Goal: Check status: Check status

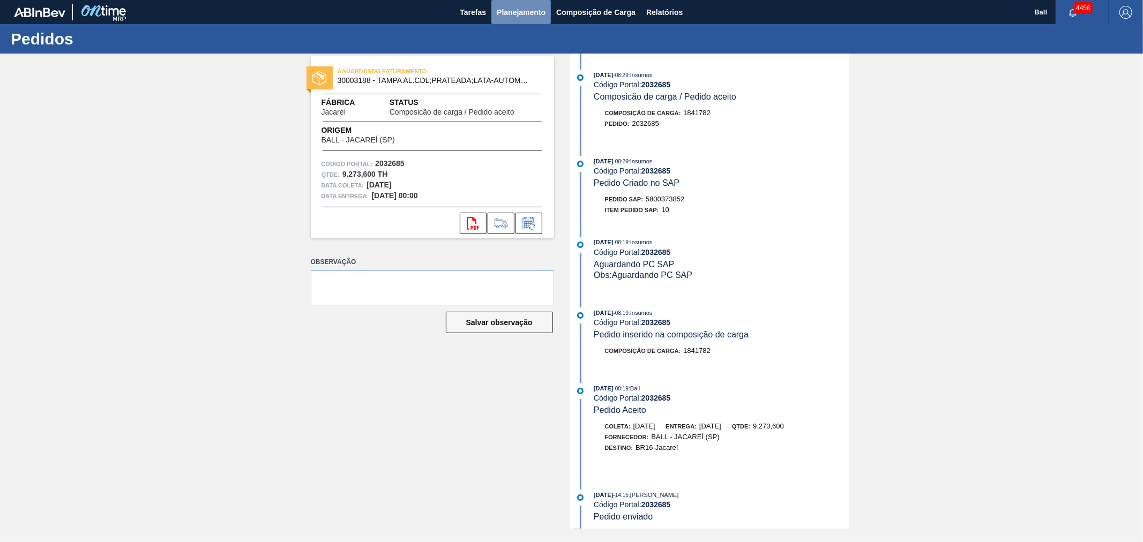
click at [520, 14] on span "Planejamento" at bounding box center [521, 12] width 49 height 13
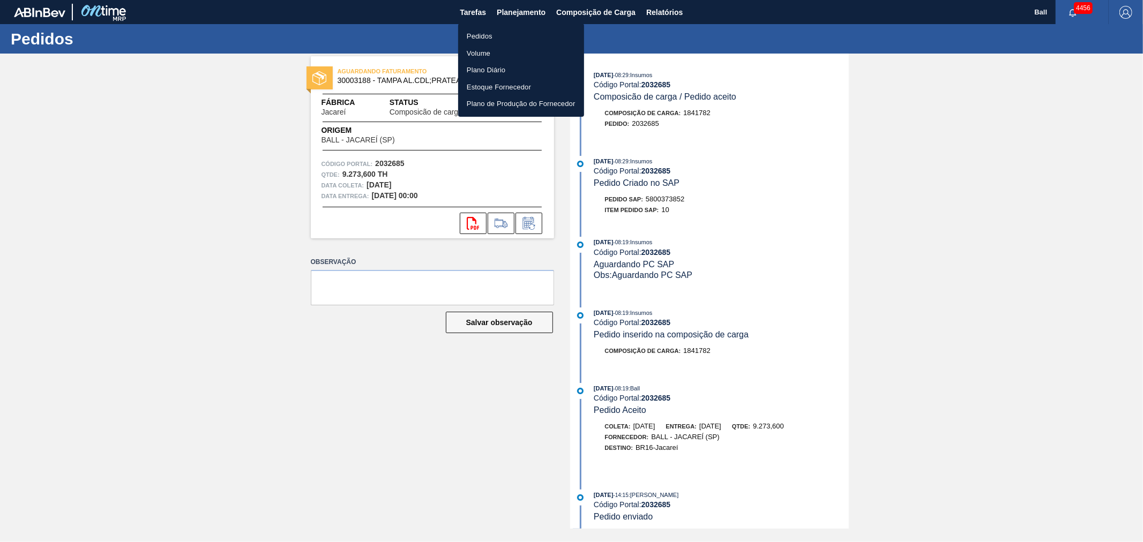
click at [497, 39] on li "Pedidos" at bounding box center [521, 36] width 126 height 17
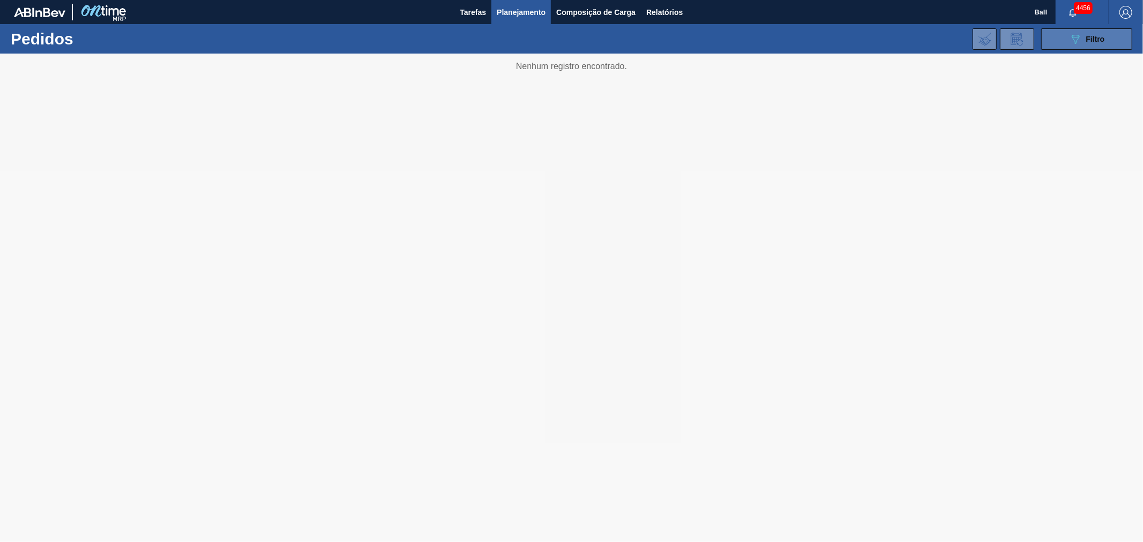
click at [1115, 35] on button "089F7B8B-B2A5-4AFE-B5C0-19BA573D28AC Filtro" at bounding box center [1086, 38] width 91 height 21
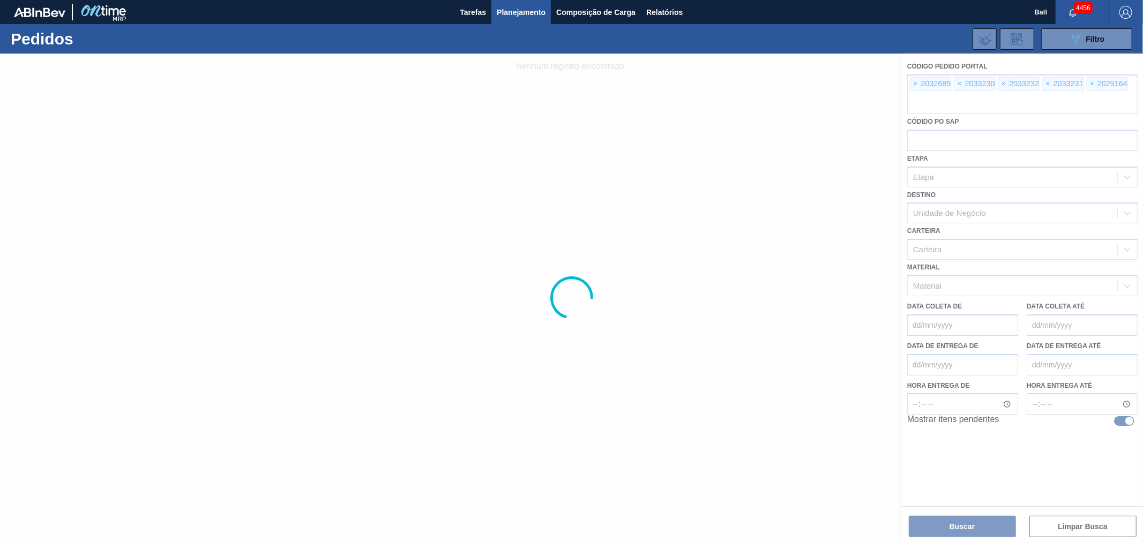
click at [915, 84] on div at bounding box center [571, 298] width 1143 height 489
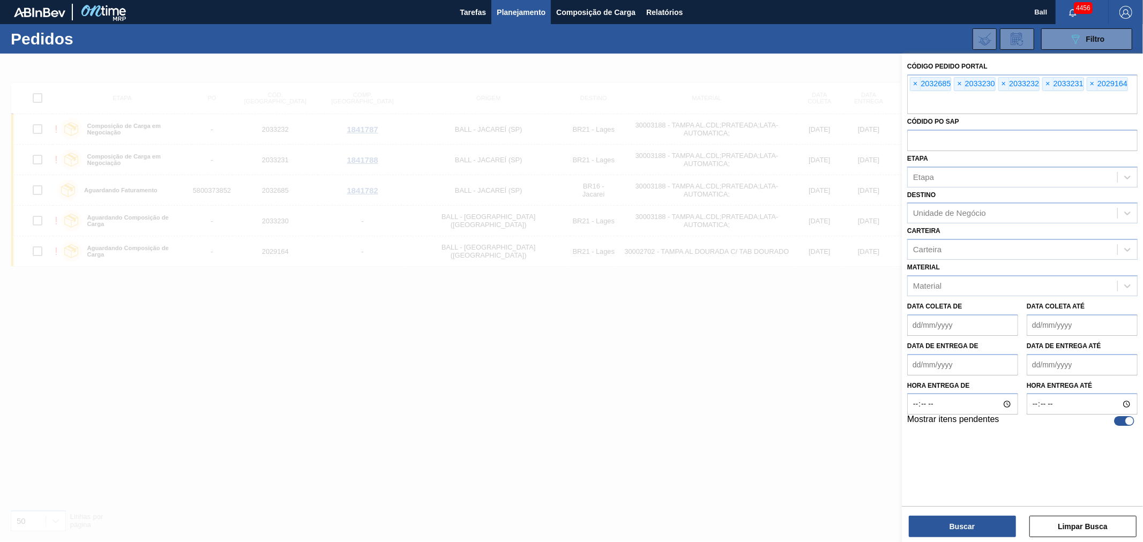
click at [915, 84] on span "×" at bounding box center [916, 84] width 10 height 13
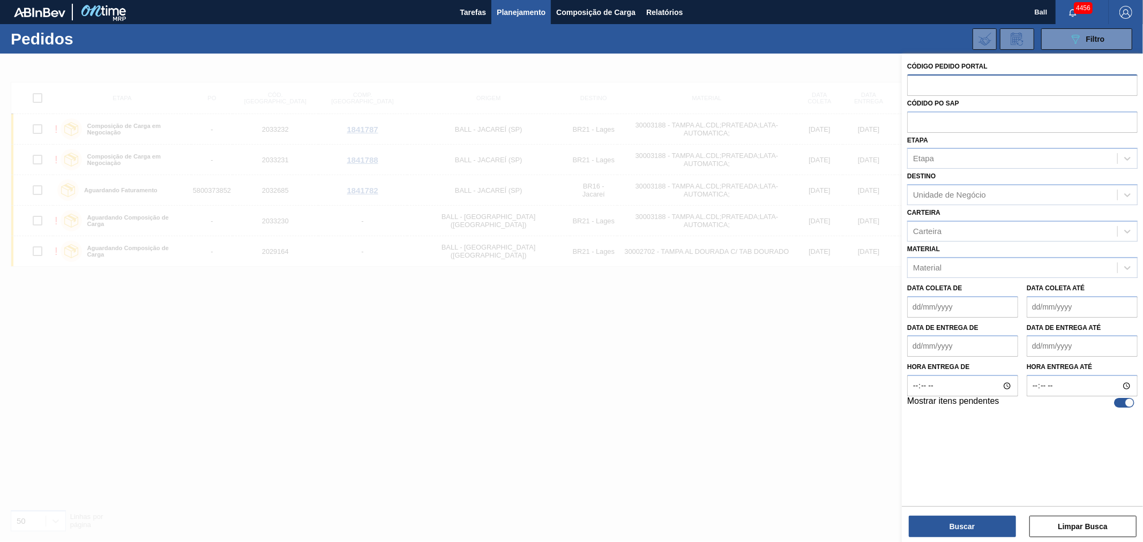
click at [915, 84] on input "text" at bounding box center [1022, 84] width 230 height 20
paste input "2029140"
type input "2029140"
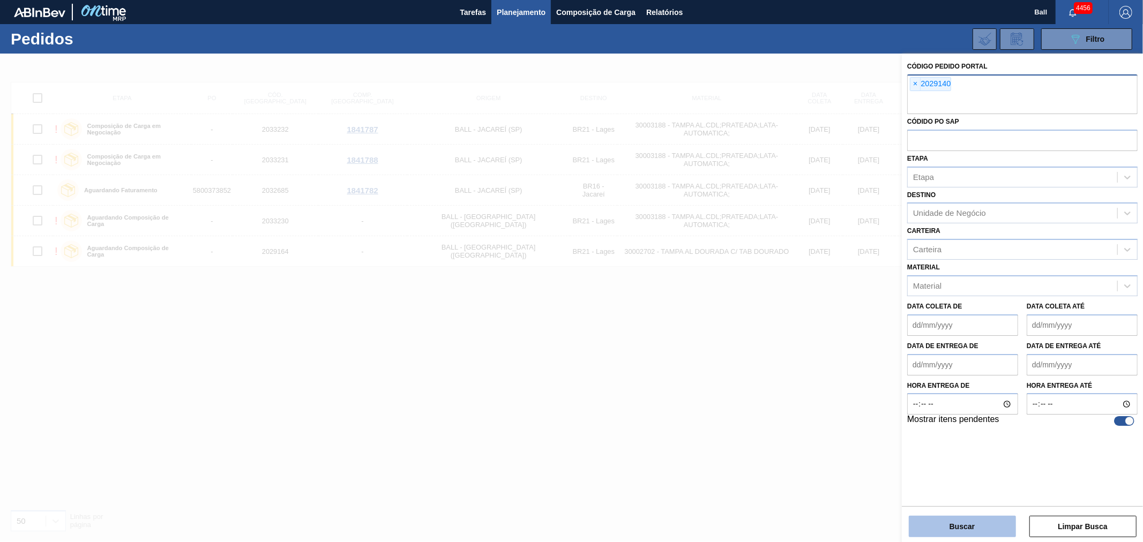
click at [989, 530] on button "Buscar" at bounding box center [962, 526] width 107 height 21
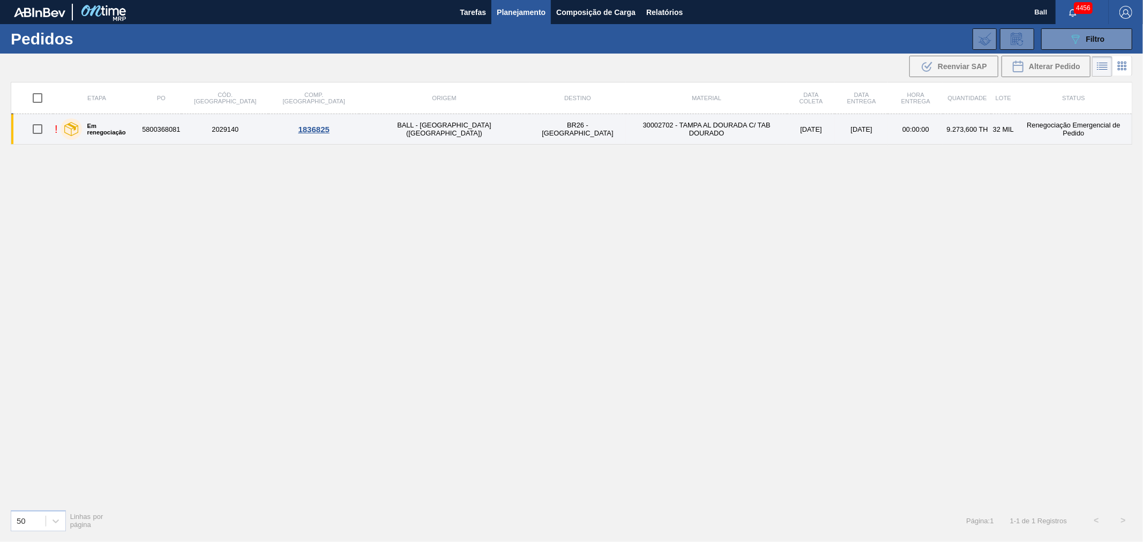
click at [626, 124] on td "30002702 - TAMPA AL DOURADA C/ TAB DOURADO" at bounding box center [706, 129] width 161 height 31
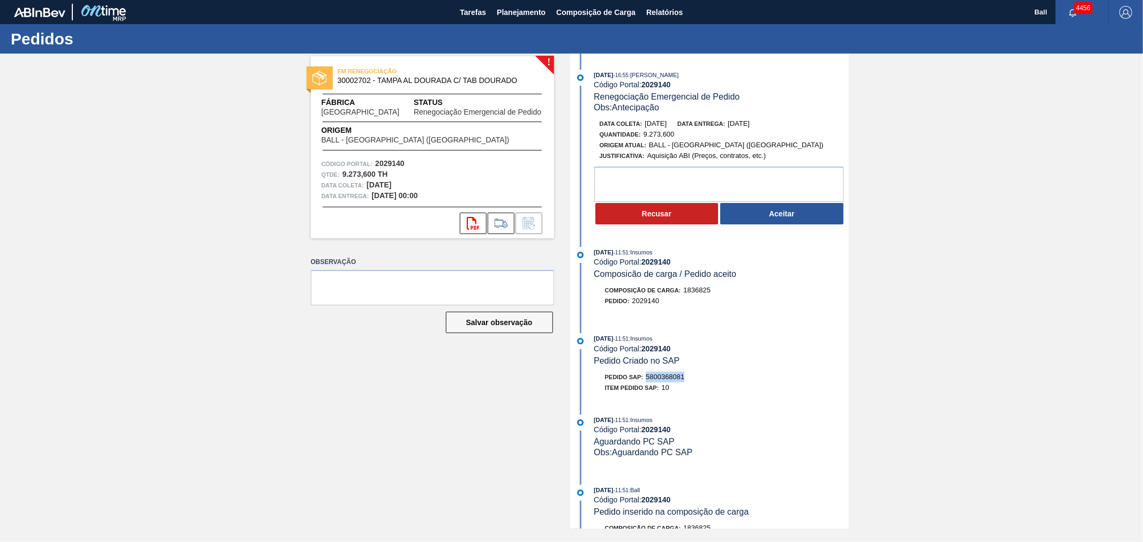
drag, startPoint x: 689, startPoint y: 385, endPoint x: 645, endPoint y: 382, distance: 44.1
click at [645, 382] on div "Pedido SAP: 5800368081" at bounding box center [721, 377] width 255 height 11
copy span "5800368081"
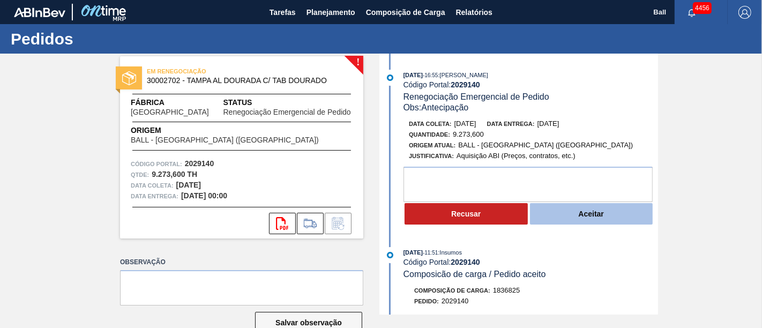
click at [576, 209] on button "Aceitar" at bounding box center [591, 213] width 123 height 21
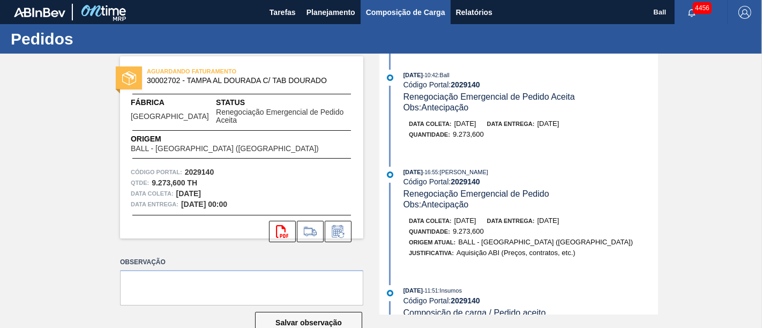
click at [400, 11] on span "Composição de Carga" at bounding box center [405, 12] width 79 height 13
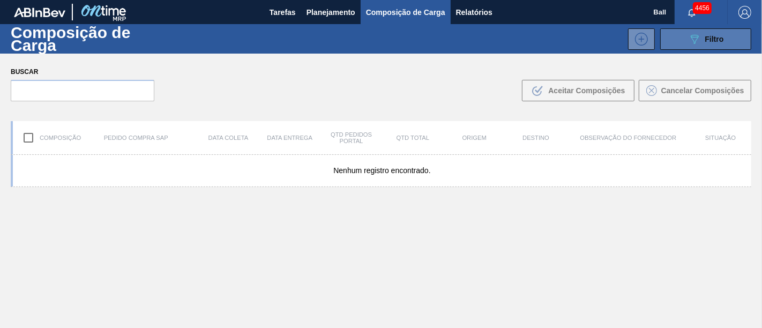
click at [701, 37] on div "089F7B8B-B2A5-4AFE-B5C0-19BA573D28AC Filtro" at bounding box center [706, 39] width 36 height 13
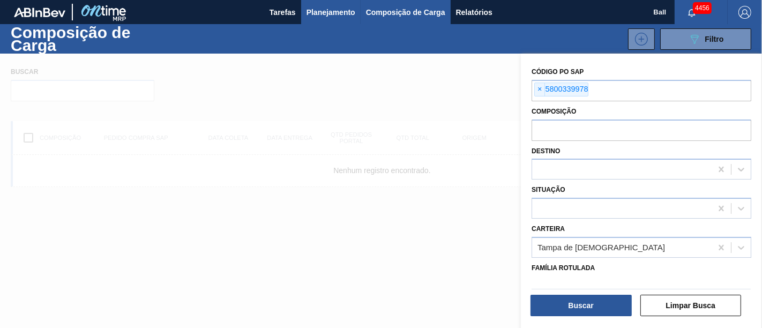
click at [327, 2] on button "Planejamento" at bounding box center [330, 12] width 59 height 24
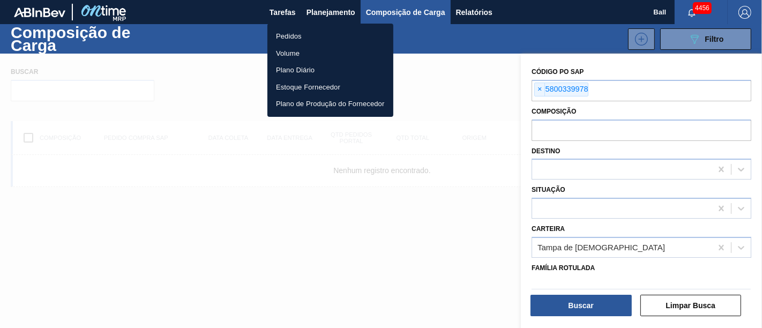
click at [303, 32] on li "Pedidos" at bounding box center [330, 36] width 126 height 17
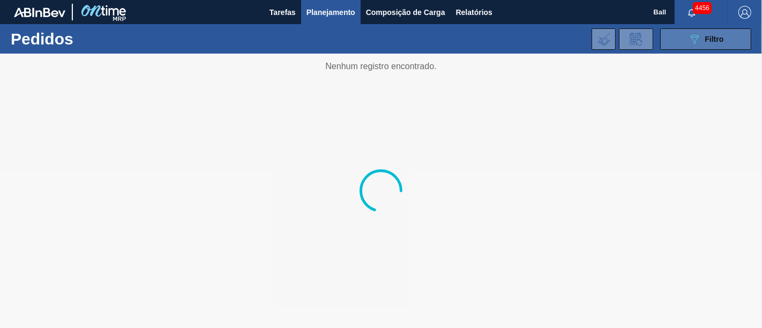
click at [698, 47] on button "089F7B8B-B2A5-4AFE-B5C0-19BA573D28AC Filtro" at bounding box center [705, 38] width 91 height 21
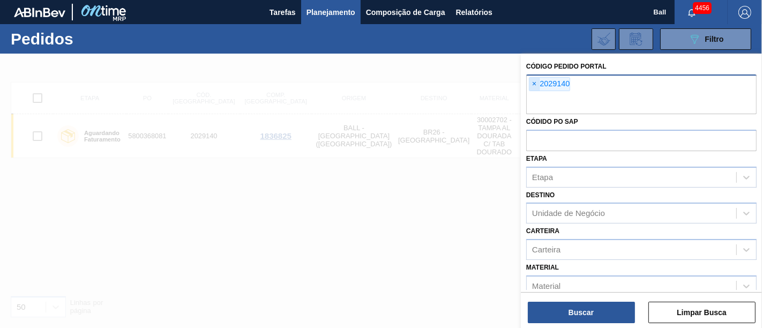
click at [534, 81] on span "×" at bounding box center [535, 84] width 10 height 13
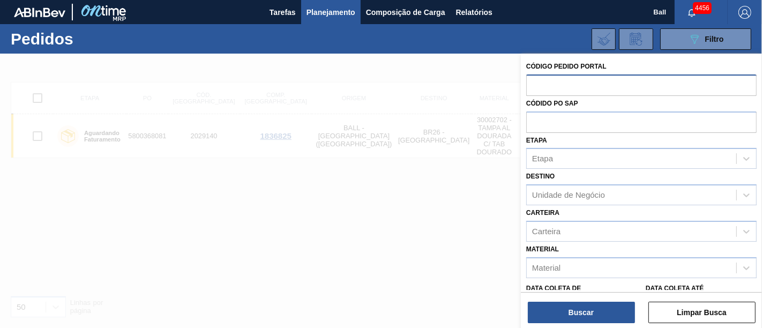
paste input "2029140"
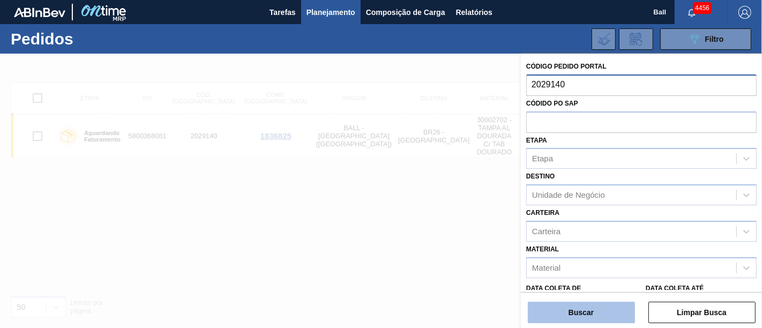
type input "2029140"
click at [558, 304] on button "Buscar" at bounding box center [581, 312] width 107 height 21
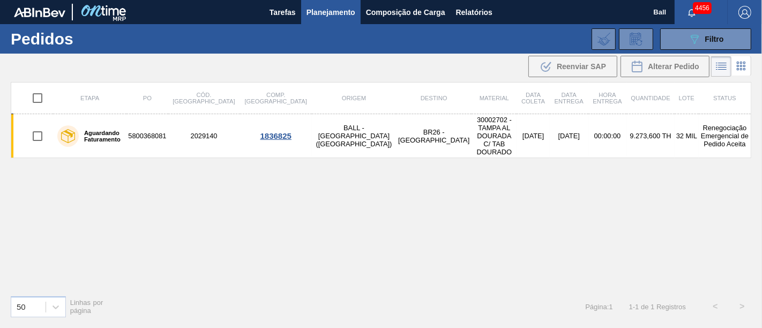
click at [693, 23] on div "4456" at bounding box center [701, 12] width 53 height 24
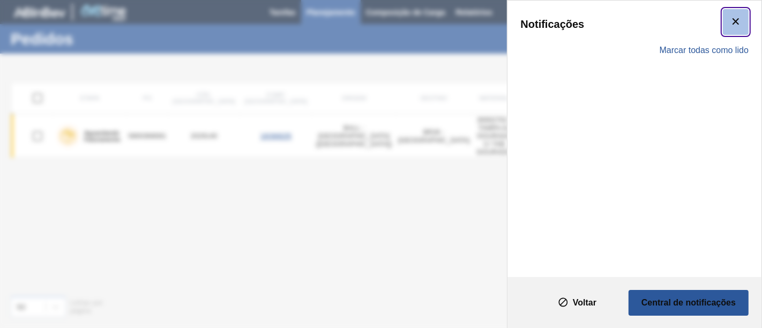
click at [735, 24] on icon "botão de ícone" at bounding box center [735, 21] width 13 height 13
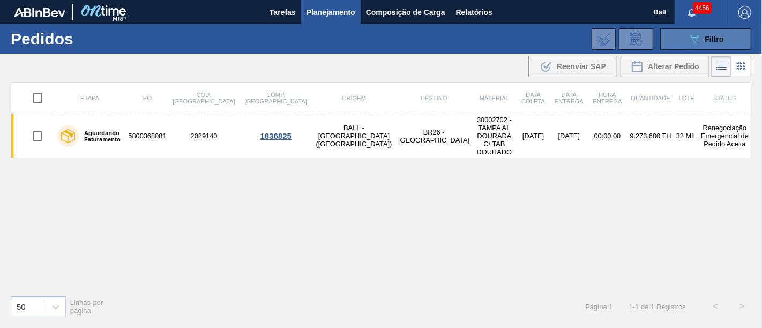
click at [698, 39] on icon "089F7B8B-B2A5-4AFE-B5C0-19BA573D28AC" at bounding box center [694, 39] width 13 height 13
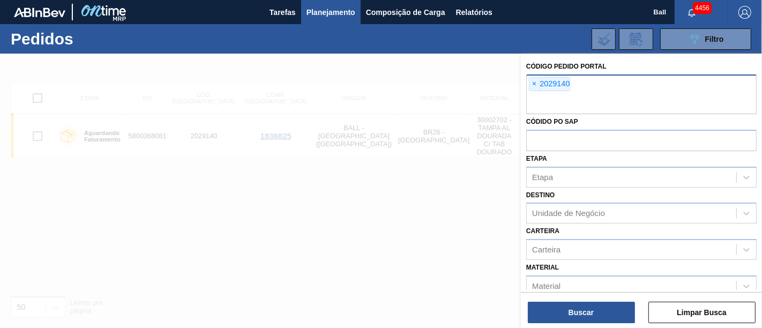
click at [331, 207] on div at bounding box center [381, 218] width 762 height 328
